Goal: Task Accomplishment & Management: Manage account settings

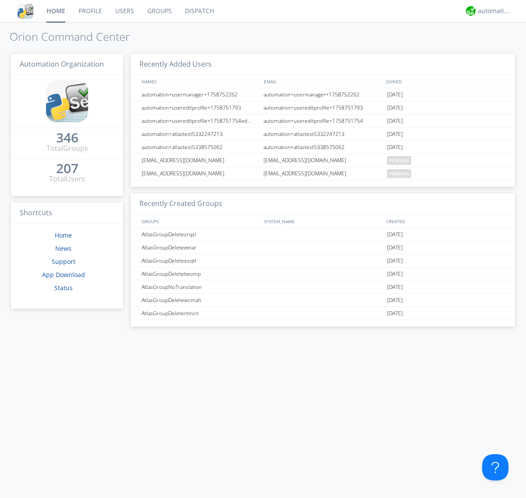
click at [159, 11] on link "Groups" at bounding box center [160, 11] width 38 height 22
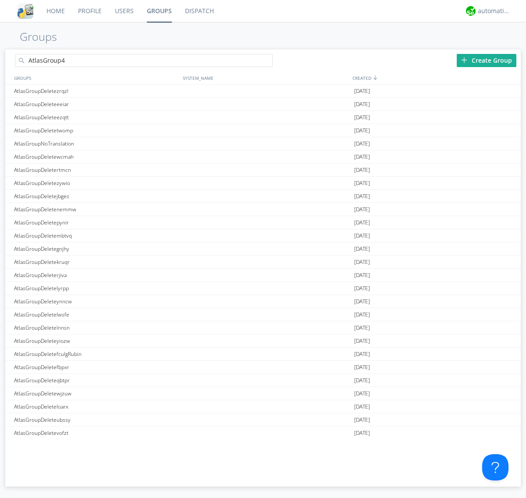
type input "AtlasGroup4"
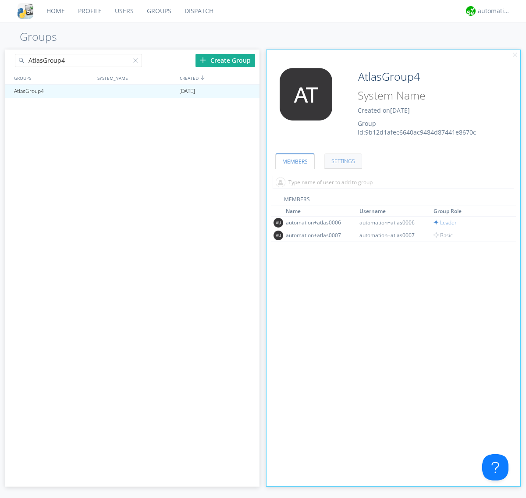
click at [342, 161] on link "SETTINGS" at bounding box center [344, 161] width 38 height 15
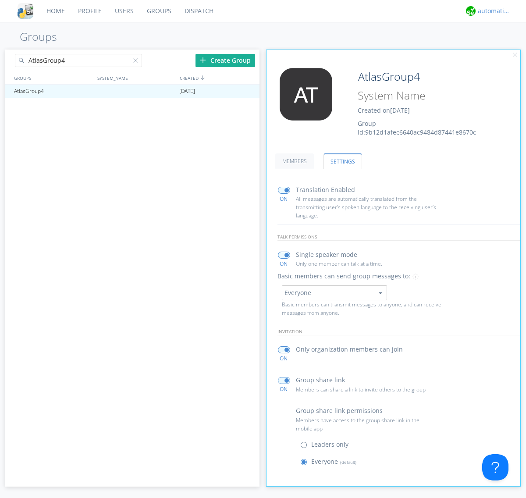
click at [492, 11] on div "automation+atlas" at bounding box center [494, 11] width 33 height 9
click at [499, 46] on div "Log Out" at bounding box center [498, 47] width 45 height 16
